Goal: Navigation & Orientation: Find specific page/section

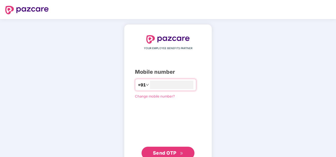
click at [171, 147] on button "Send OTP" at bounding box center [168, 153] width 53 height 13
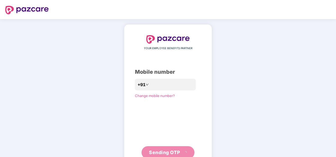
scroll to position [17, 0]
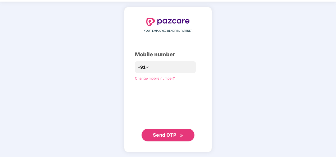
click at [160, 136] on span "Send OTP" at bounding box center [165, 135] width 24 height 6
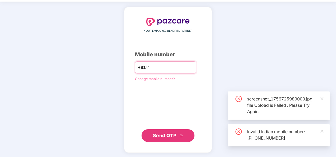
click at [150, 69] on input "**********" at bounding box center [171, 67] width 43 height 8
type input "**********"
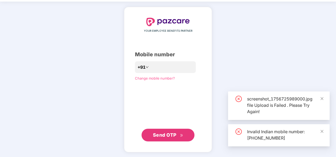
click at [181, 135] on icon "double-right" at bounding box center [181, 135] width 2 height 3
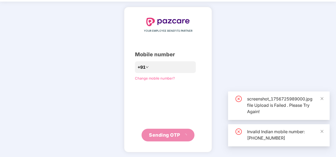
scroll to position [15, 0]
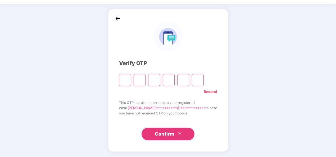
type input "*"
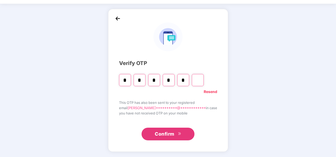
type input "*"
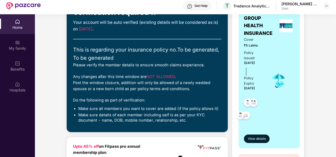
scroll to position [79, 0]
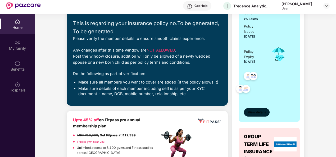
click at [262, 111] on span "View details" at bounding box center [257, 112] width 18 height 5
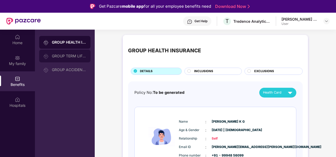
click at [74, 56] on div "GROUP TERM LIFE INSURANCE" at bounding box center [69, 56] width 34 height 4
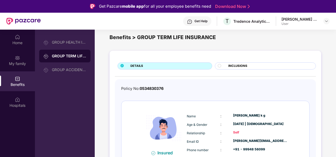
scroll to position [14, 0]
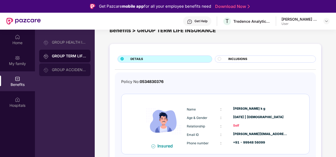
click at [65, 71] on div "GROUP ACCIDENTAL INSURANCE" at bounding box center [69, 70] width 34 height 4
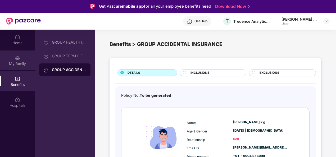
click at [23, 60] on div "My family" at bounding box center [17, 61] width 35 height 20
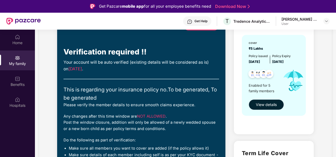
scroll to position [106, 0]
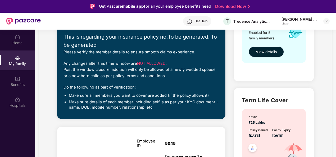
click at [256, 52] on span "View details" at bounding box center [266, 52] width 21 height 6
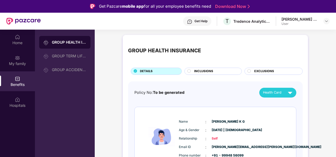
click at [189, 70] on circle at bounding box center [189, 70] width 3 height 3
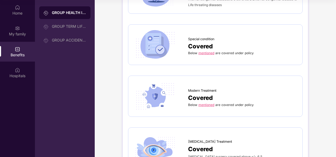
scroll to position [687, 0]
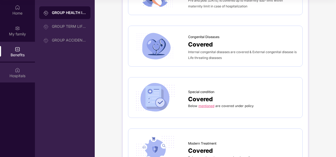
click at [18, 74] on div "Hospitals" at bounding box center [17, 75] width 35 height 5
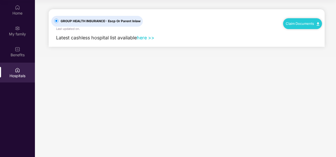
click at [144, 38] on link "here >>" at bounding box center [146, 38] width 18 height 6
click at [25, 54] on div "Benefits" at bounding box center [17, 54] width 35 height 5
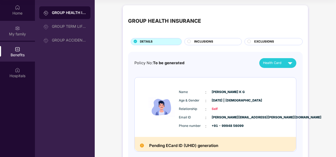
click at [25, 37] on div "My family" at bounding box center [17, 34] width 35 height 5
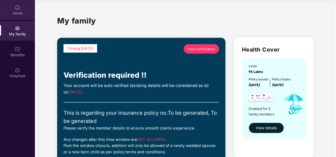
click at [19, 11] on div "Home" at bounding box center [17, 13] width 35 height 5
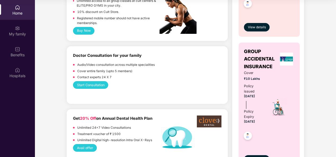
scroll to position [283, 0]
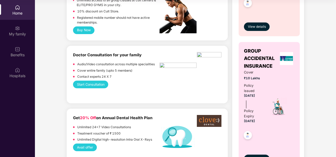
drag, startPoint x: 335, startPoint y: 42, endPoint x: 338, endPoint y: 58, distance: 16.9
click at [336, 58] on html "Get Pazcare mobile app for all your employee benefits need Download Now Get Hel…" at bounding box center [168, 48] width 336 height 157
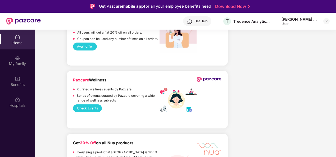
scroll to position [771, 0]
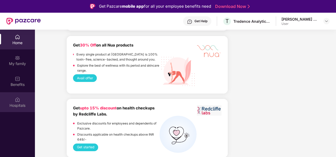
click at [15, 95] on div "Hospitals" at bounding box center [17, 102] width 35 height 20
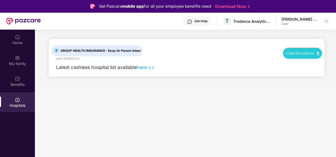
scroll to position [0, 0]
